Goal: Communication & Community: Connect with others

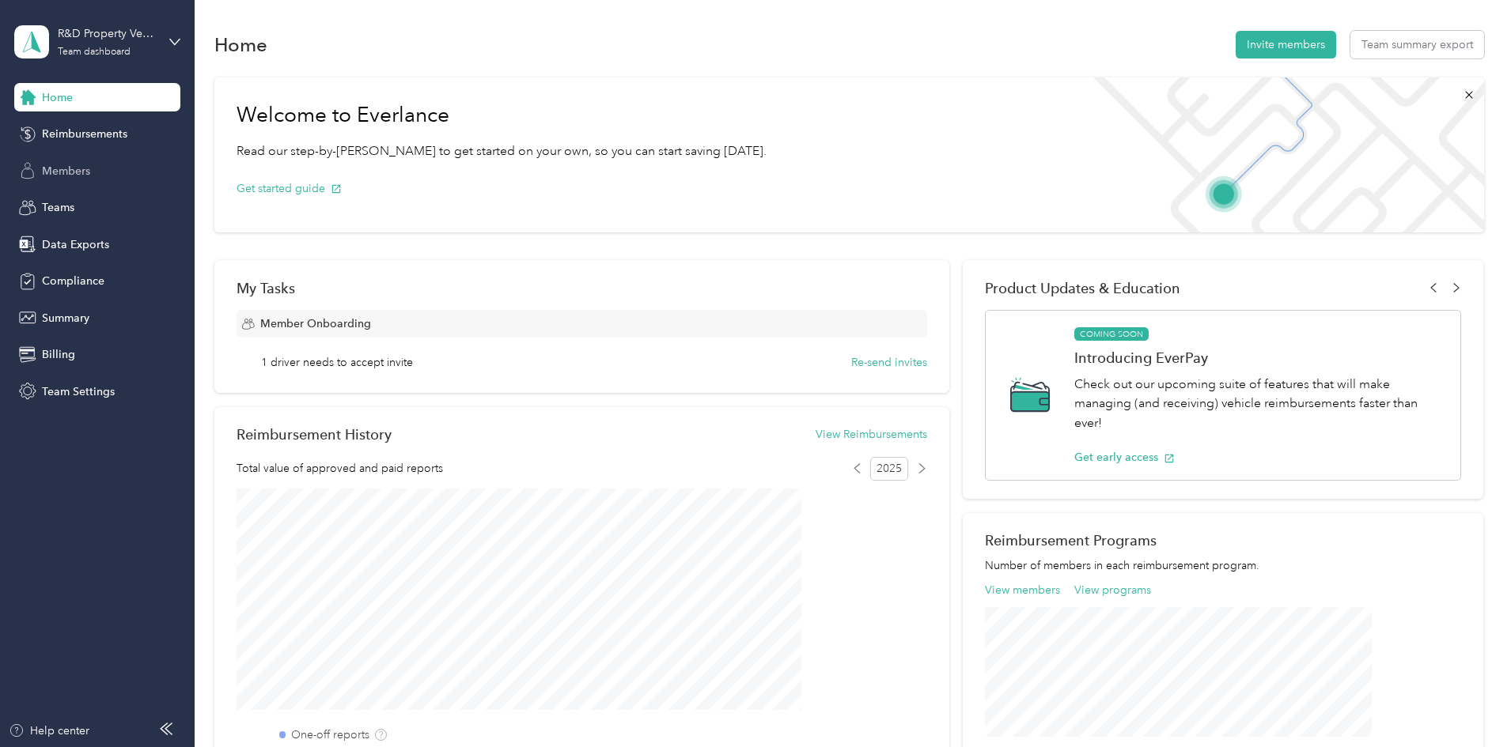
click at [61, 170] on span "Members" at bounding box center [66, 171] width 48 height 17
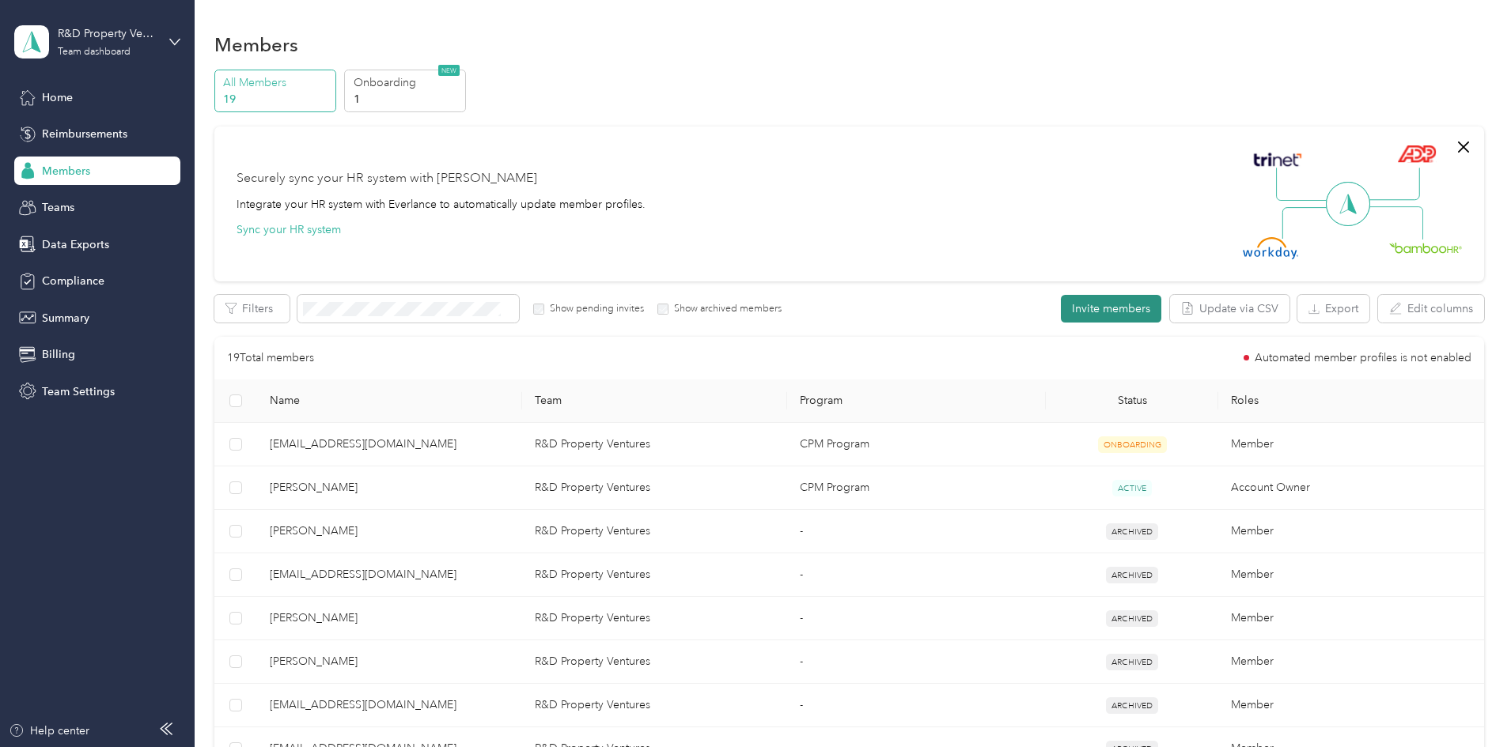
click at [1061, 311] on button "Invite members" at bounding box center [1111, 309] width 100 height 28
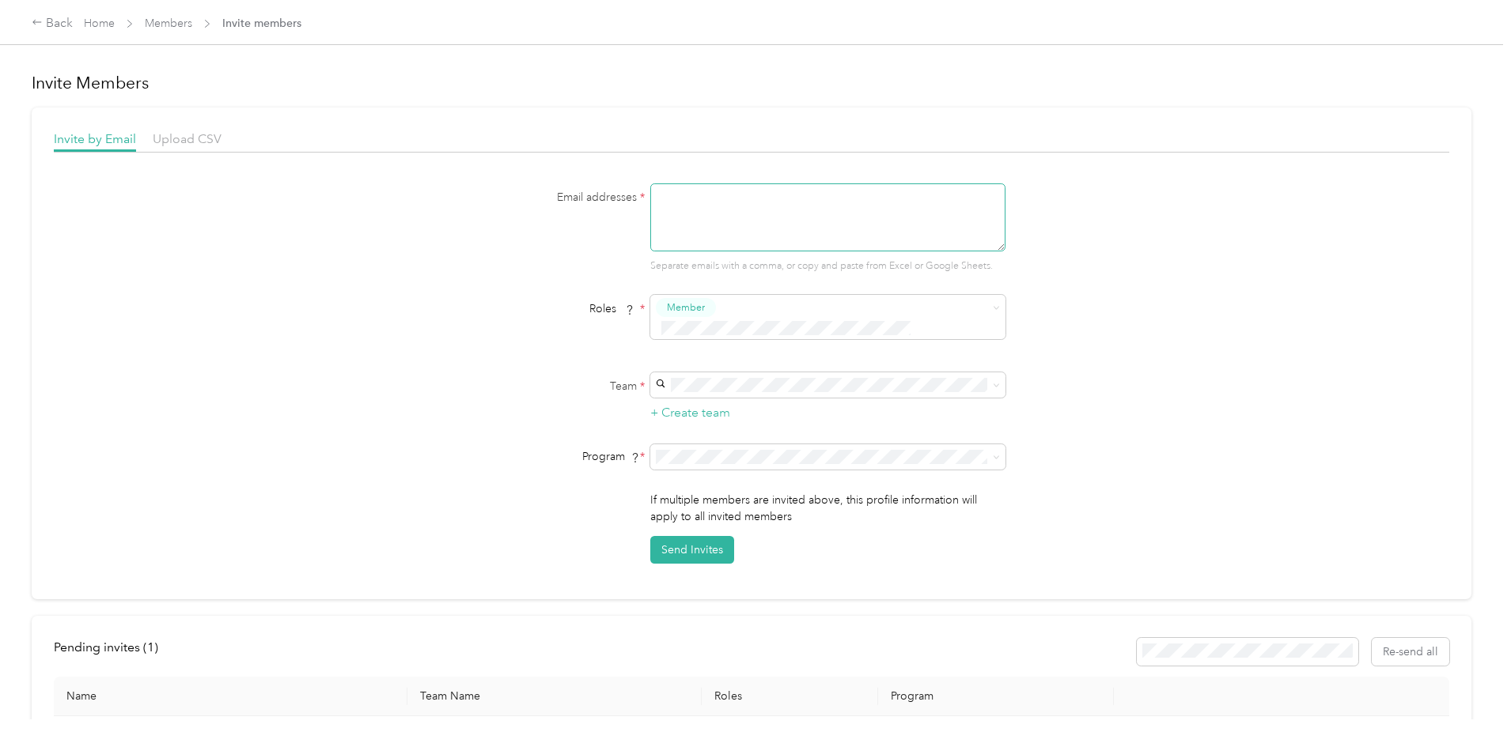
click at [703, 199] on textarea at bounding box center [827, 217] width 355 height 68
type textarea "[EMAIL_ADDRESS][DOMAIN_NAME]"
click at [748, 395] on span "R&D Property Ventures" at bounding box center [716, 393] width 115 height 13
click at [679, 536] on button "Send Invites" at bounding box center [692, 550] width 84 height 28
click at [43, 19] on icon at bounding box center [37, 22] width 11 height 11
